Goal: Navigation & Orientation: Find specific page/section

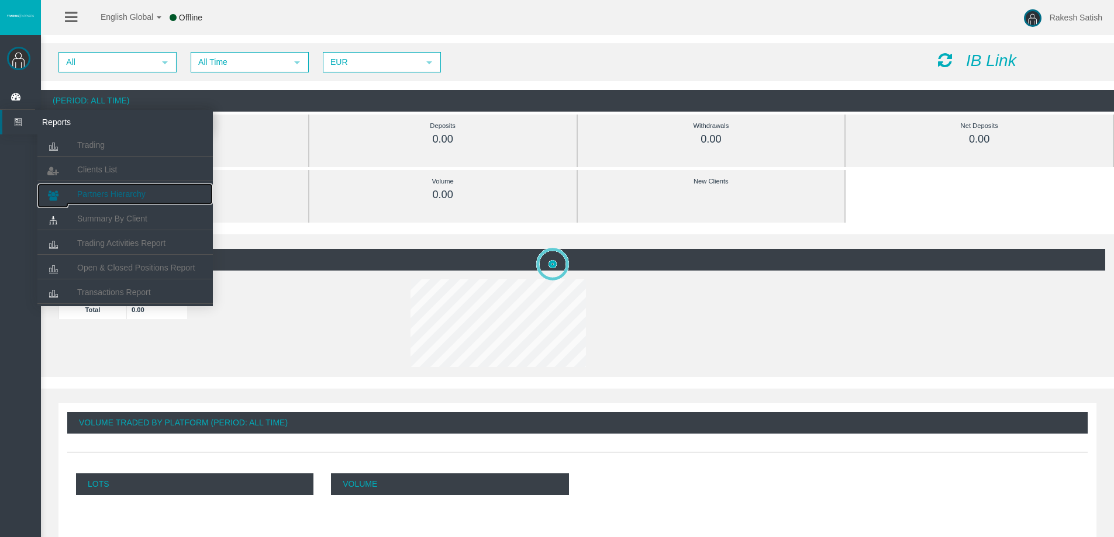
click at [112, 195] on span "Partners Hierarchy" at bounding box center [111, 193] width 68 height 9
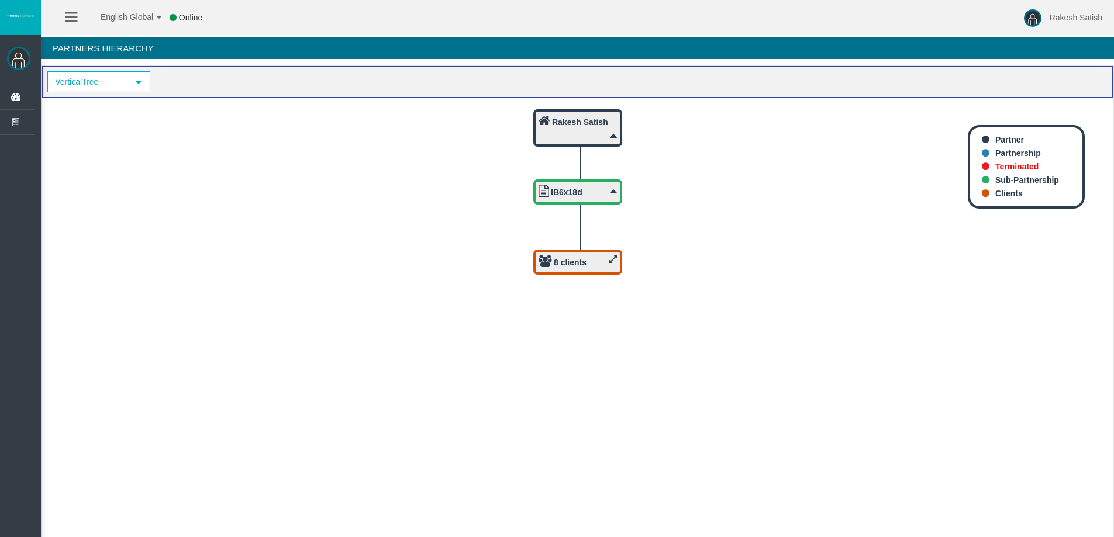
click at [610, 257] on icon at bounding box center [613, 259] width 8 height 9
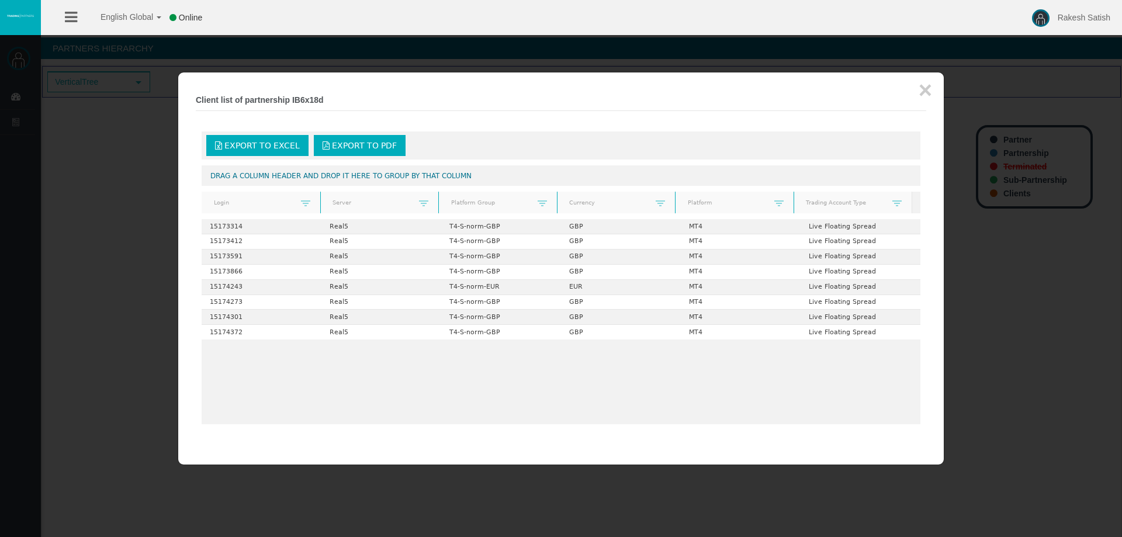
click at [121, 261] on div at bounding box center [561, 268] width 1122 height 537
drag, startPoint x: 15, startPoint y: 115, endPoint x: 21, endPoint y: 116, distance: 5.9
click at [16, 115] on div at bounding box center [561, 268] width 1122 height 537
click at [925, 91] on button "×" at bounding box center [925, 89] width 13 height 23
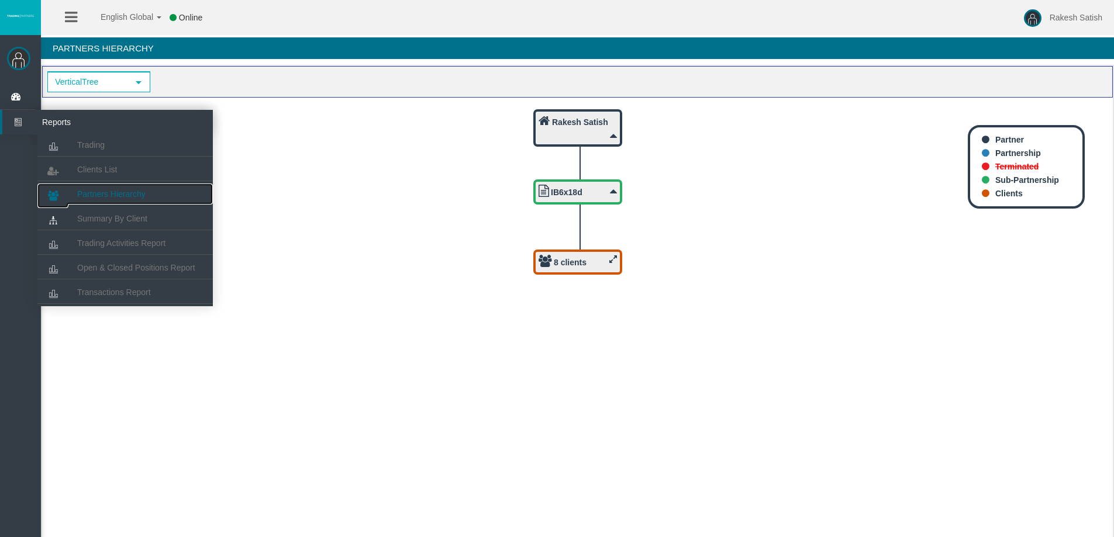
click at [134, 188] on link "Partners Hierarchy" at bounding box center [124, 194] width 175 height 21
click at [121, 172] on link "Clients List" at bounding box center [124, 169] width 175 height 21
